Goal: Information Seeking & Learning: Learn about a topic

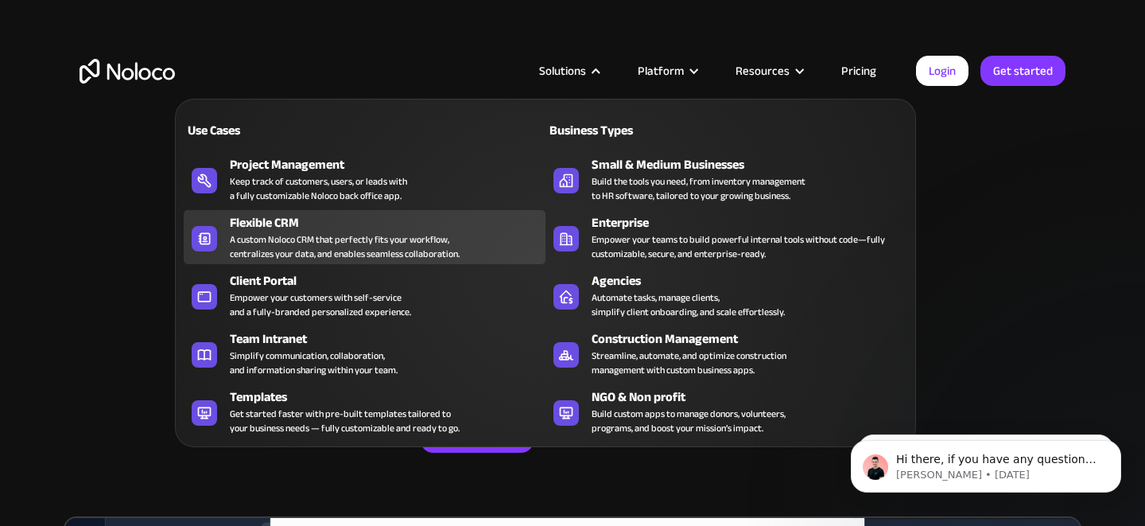
click at [389, 224] on div "Flexible CRM" at bounding box center [391, 222] width 323 height 19
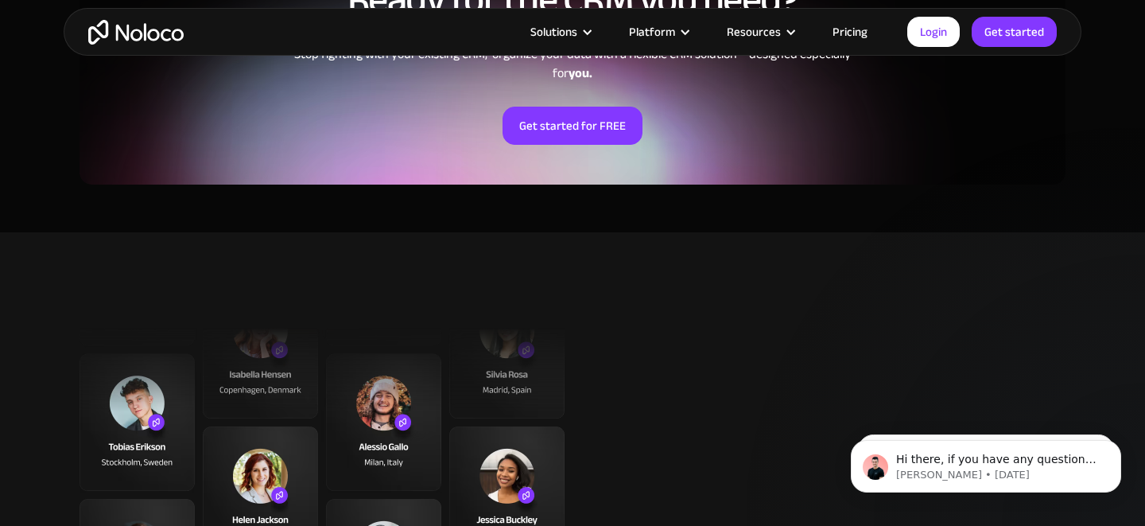
scroll to position [3399, 0]
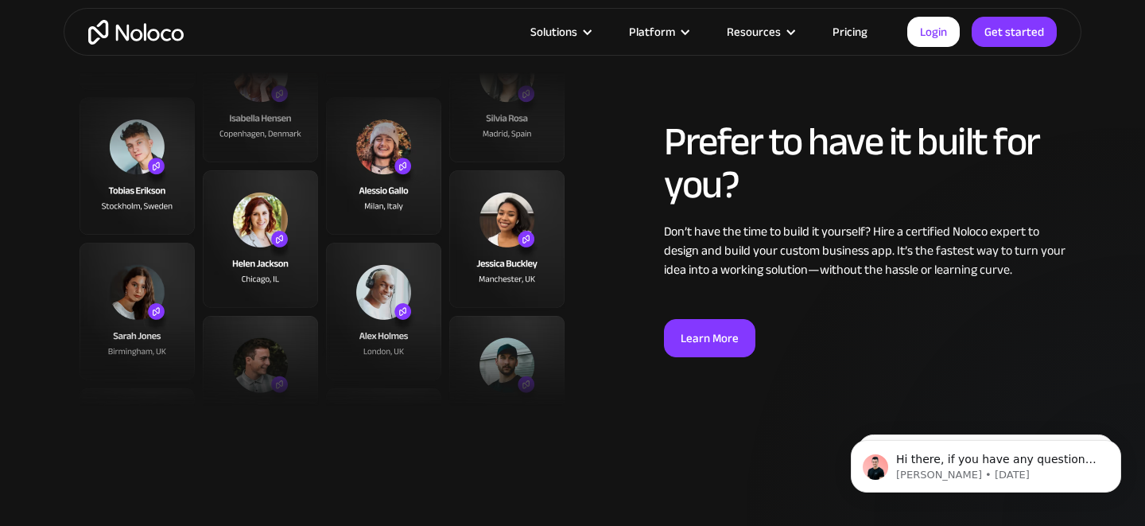
click at [849, 33] on link "Pricing" at bounding box center [850, 31] width 75 height 21
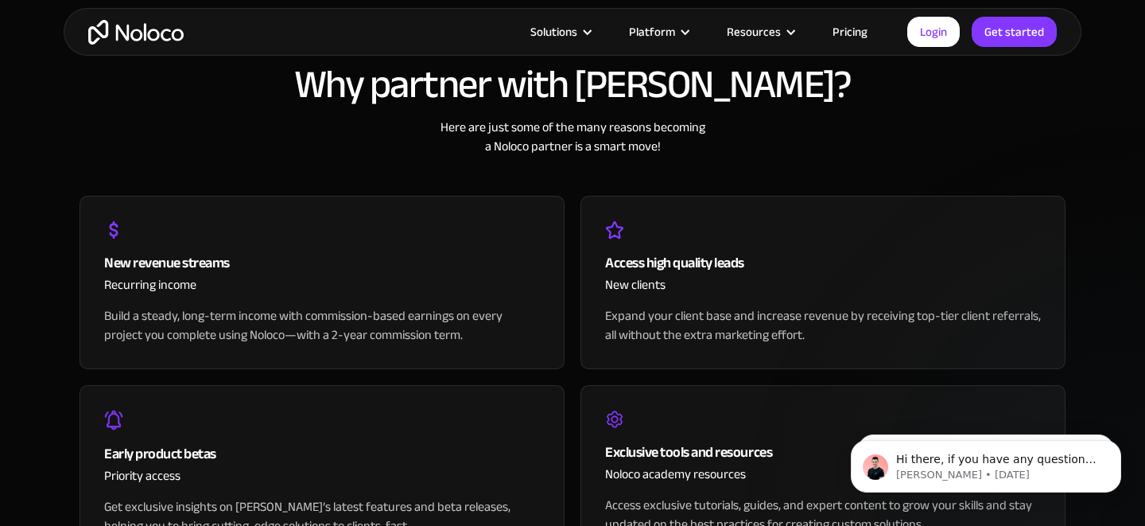
scroll to position [1583, 0]
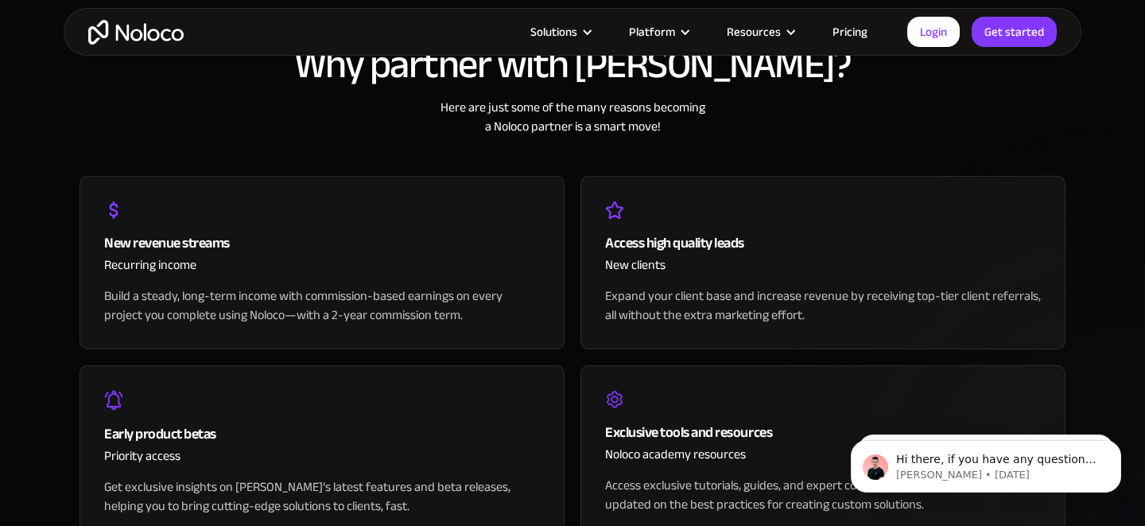
click at [402, 315] on div "Build a steady, long-term income with commission-based earnings on every projec…" at bounding box center [322, 305] width 436 height 38
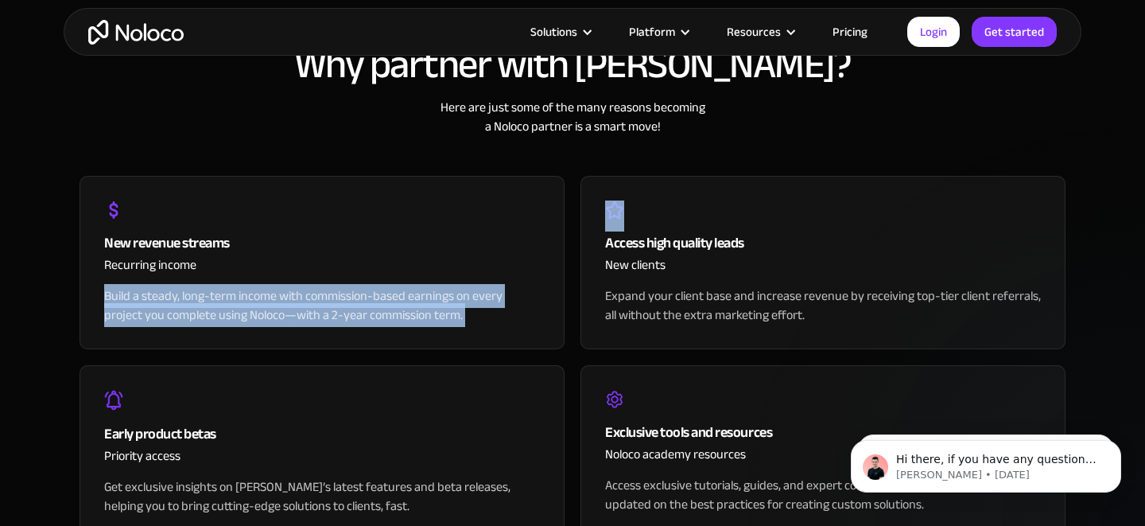
click at [402, 315] on div "Build a steady, long-term income with commission-based earnings on every projec…" at bounding box center [322, 305] width 436 height 38
click at [422, 290] on div "Build a steady, long-term income with commission-based earnings on every projec…" at bounding box center [322, 305] width 436 height 38
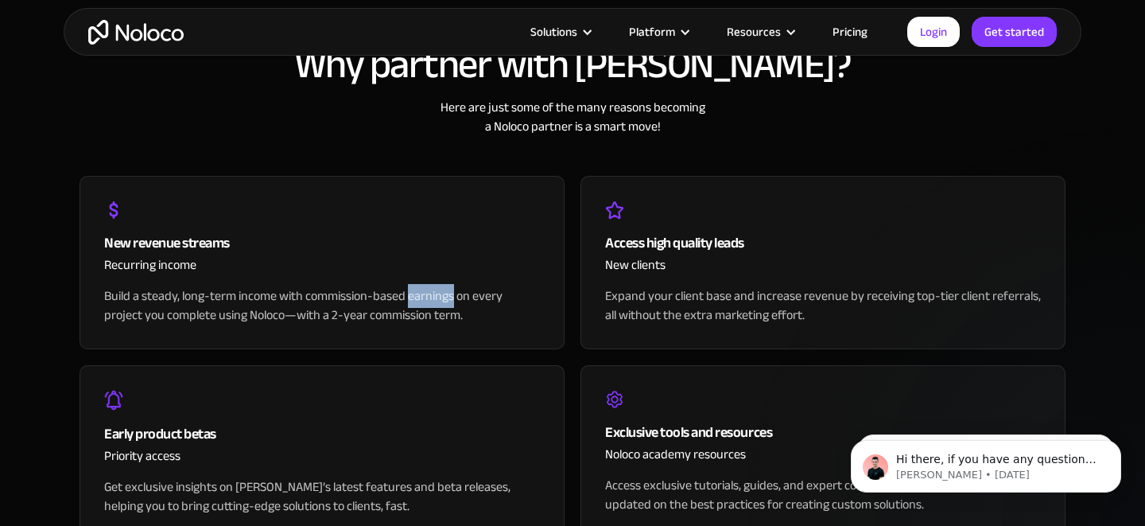
click at [422, 290] on div "Build a steady, long-term income with commission-based earnings on every projec…" at bounding box center [322, 305] width 436 height 38
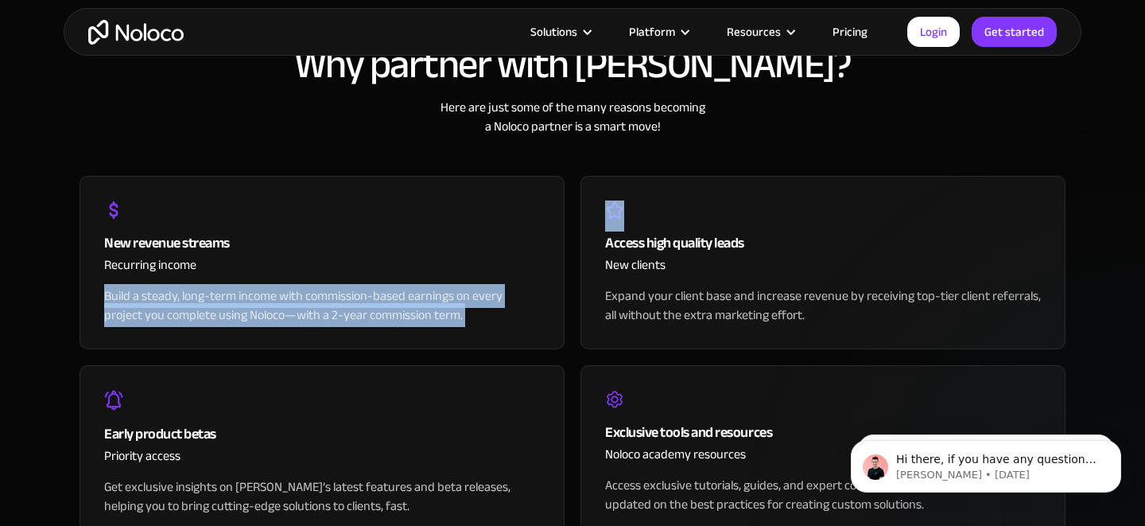
click at [422, 290] on div "Build a steady, long-term income with commission-based earnings on every projec…" at bounding box center [322, 305] width 436 height 38
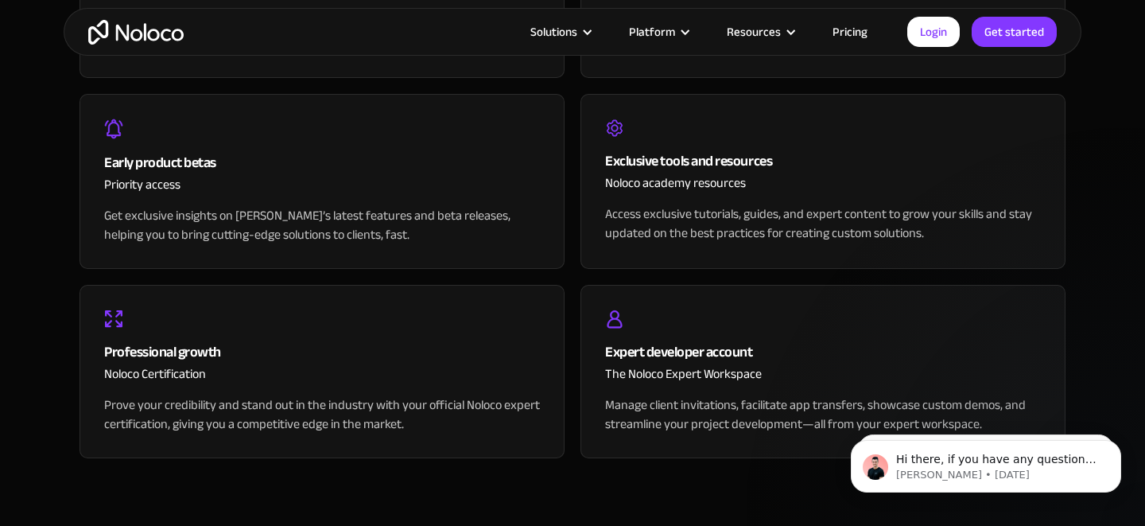
scroll to position [1969, 0]
